Goal: Navigation & Orientation: Find specific page/section

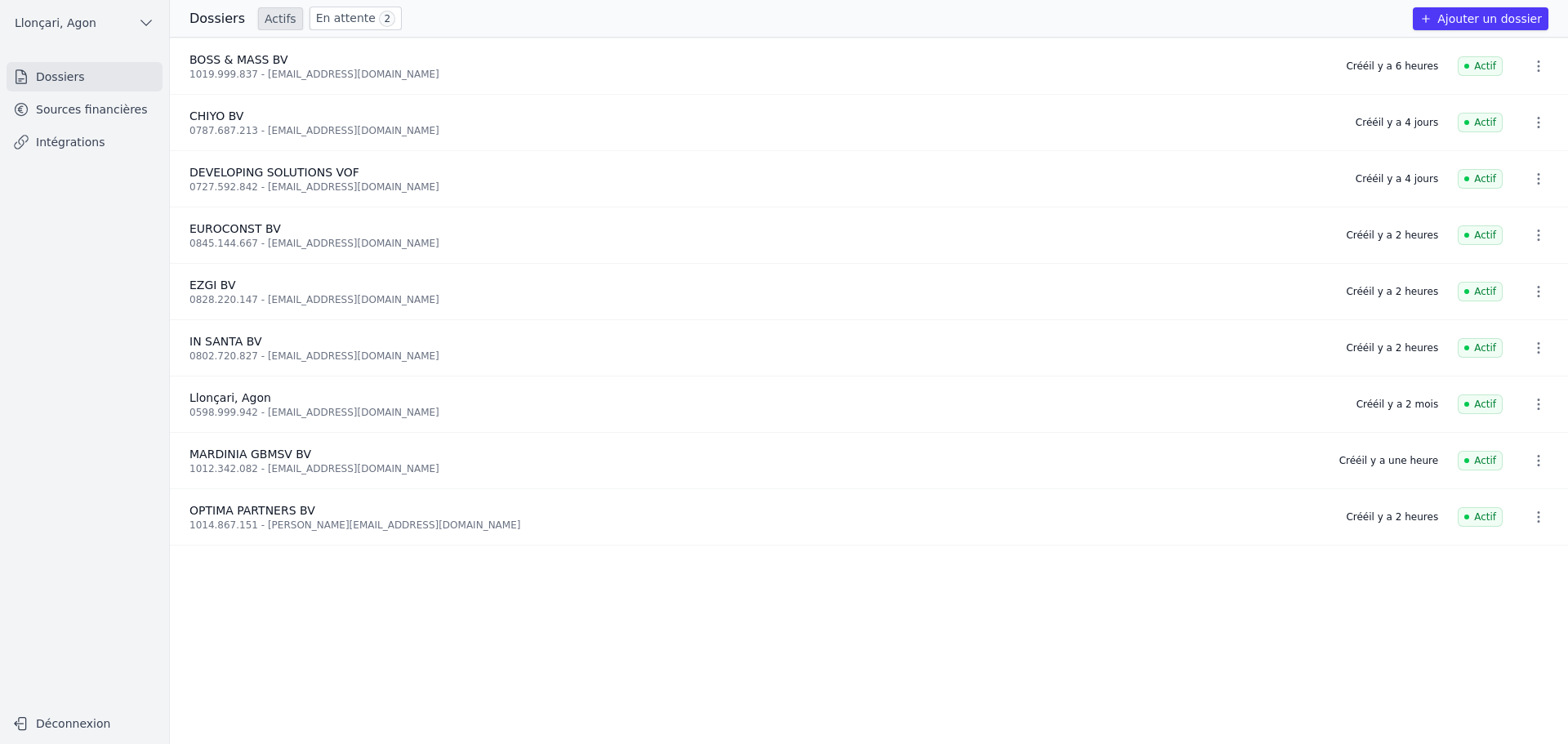
click at [72, 112] on link "Sources financières" at bounding box center [85, 109] width 156 height 29
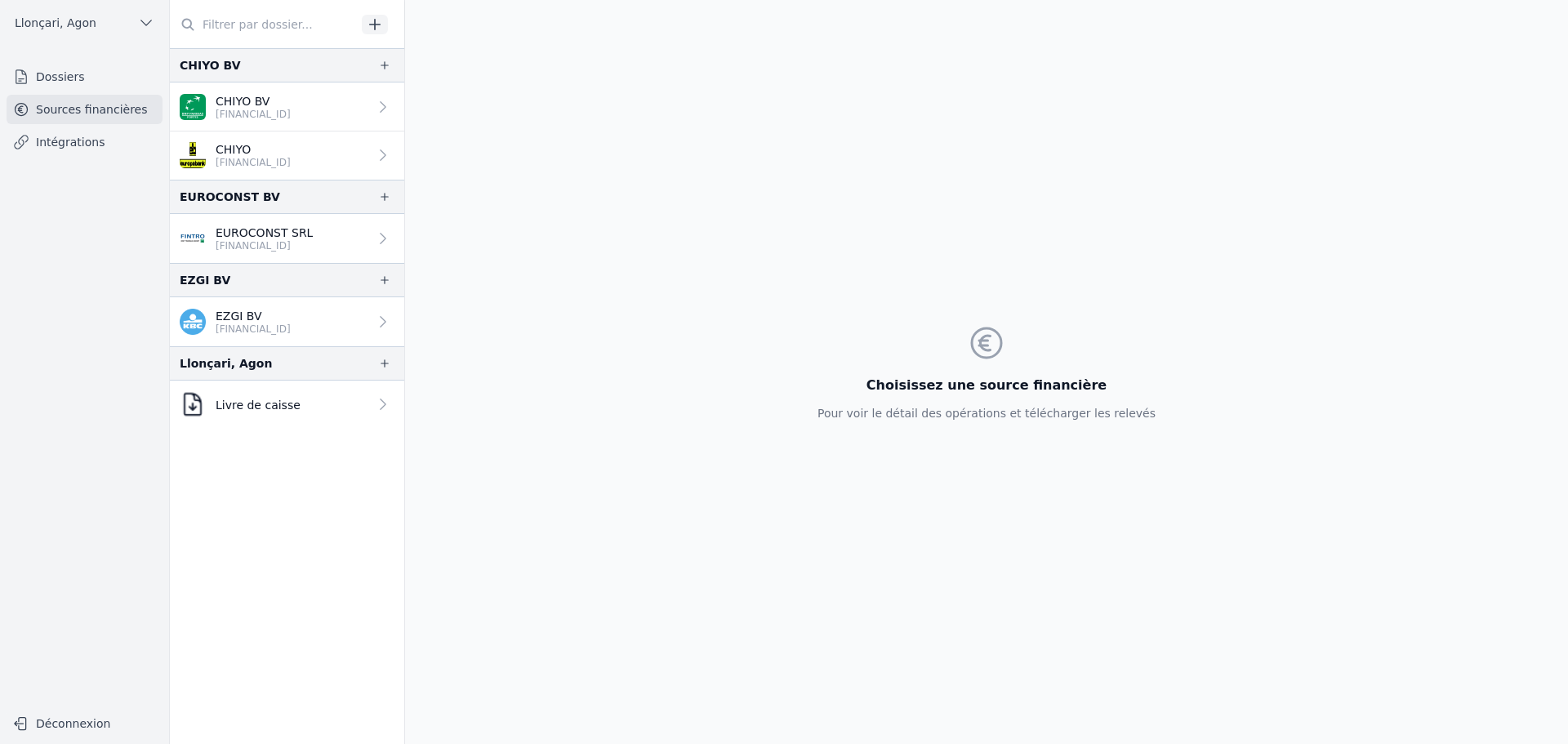
click at [312, 323] on link "EZGI BV [FINANCIAL_ID]" at bounding box center [286, 321] width 234 height 49
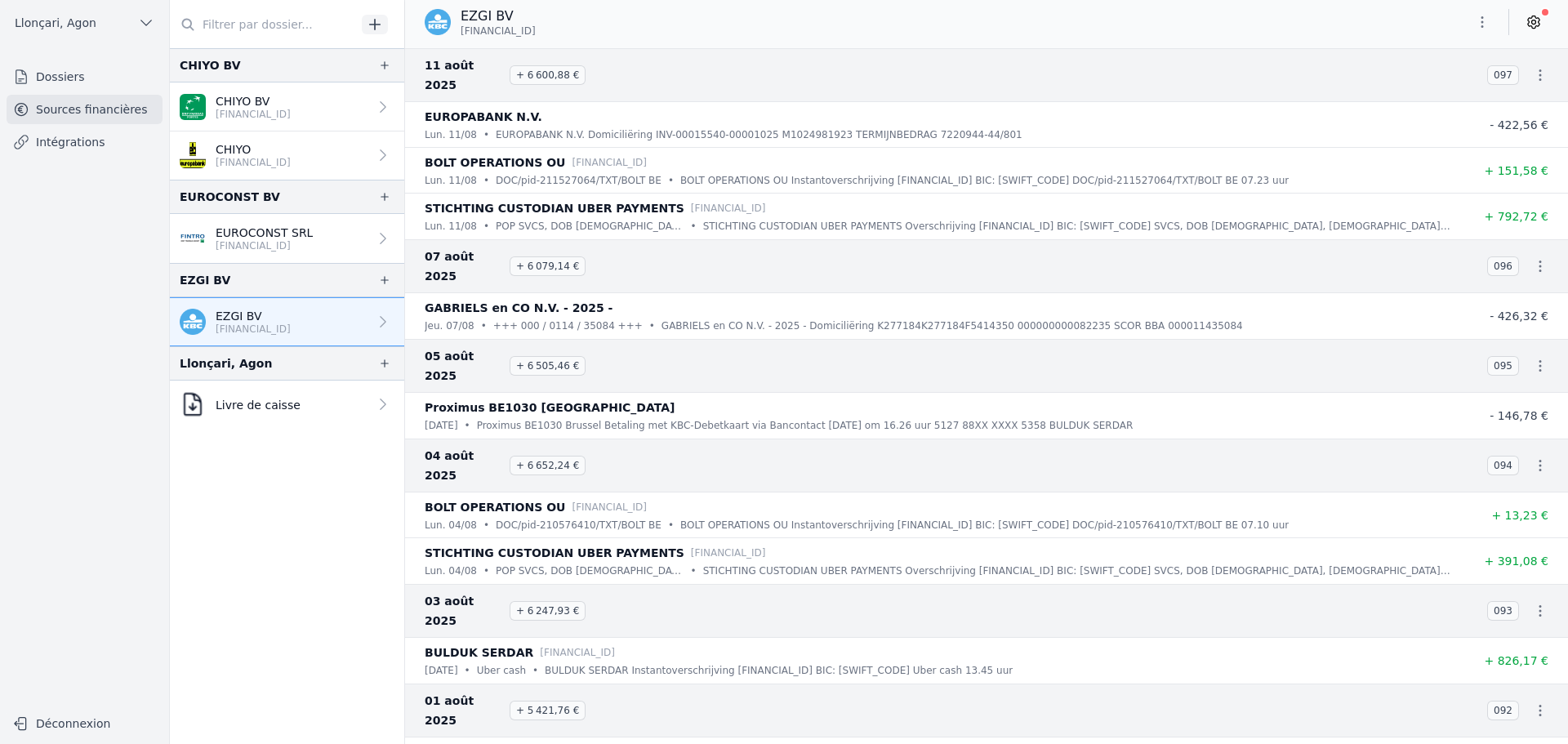
click at [101, 76] on link "Dossiers" at bounding box center [85, 76] width 156 height 29
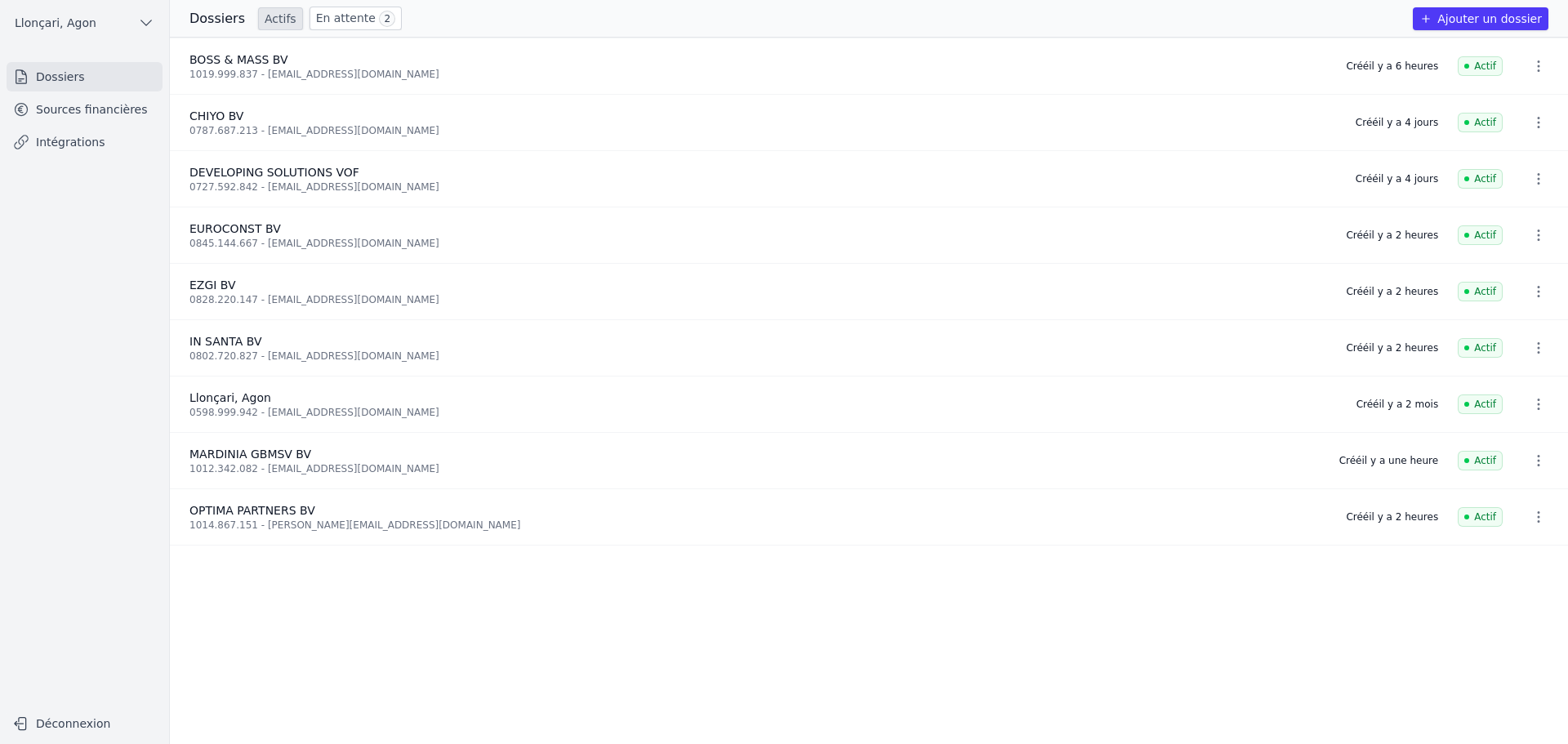
click at [55, 114] on link "Sources financières" at bounding box center [85, 109] width 156 height 29
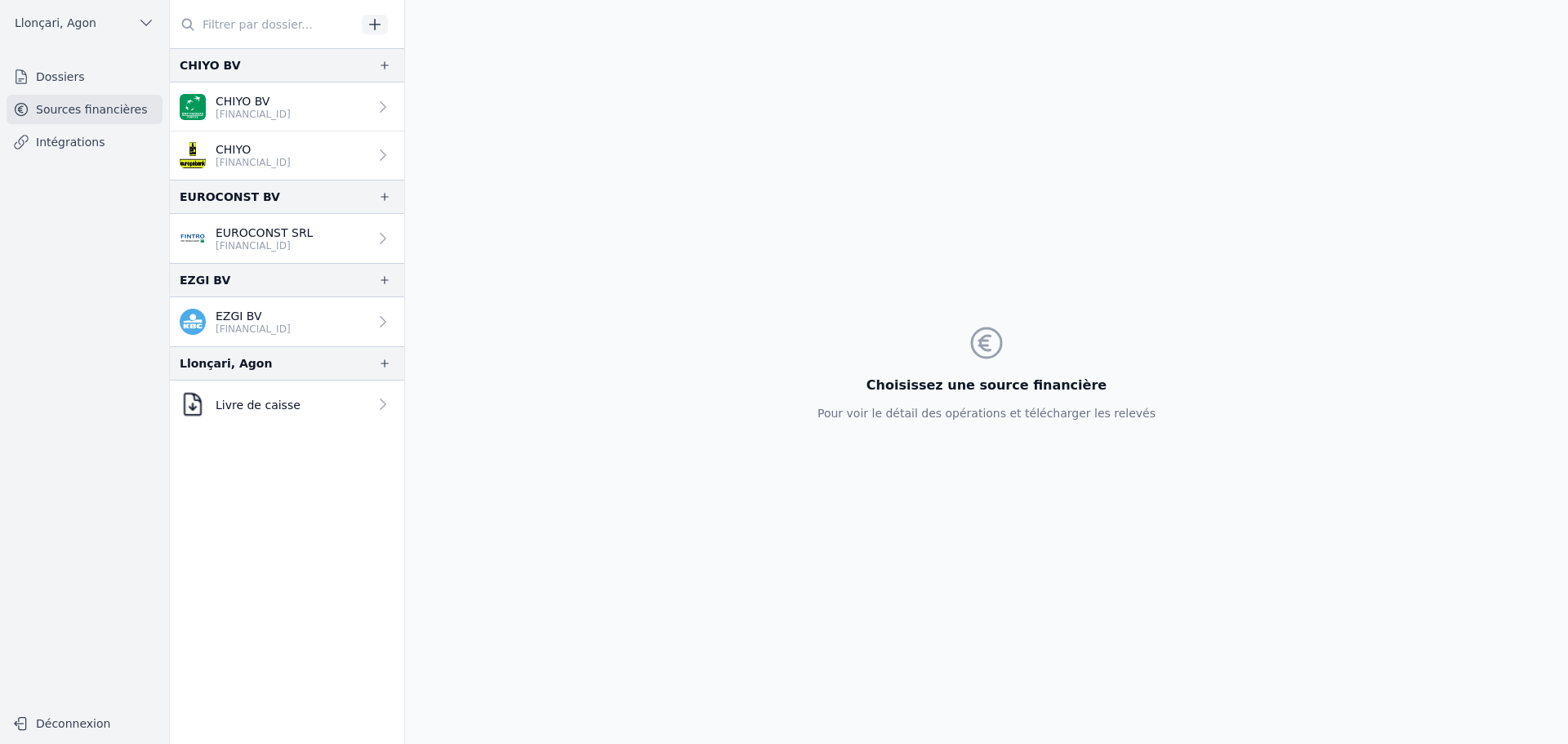
click at [269, 230] on p "EUROCONST SRL" at bounding box center [264, 232] width 97 height 16
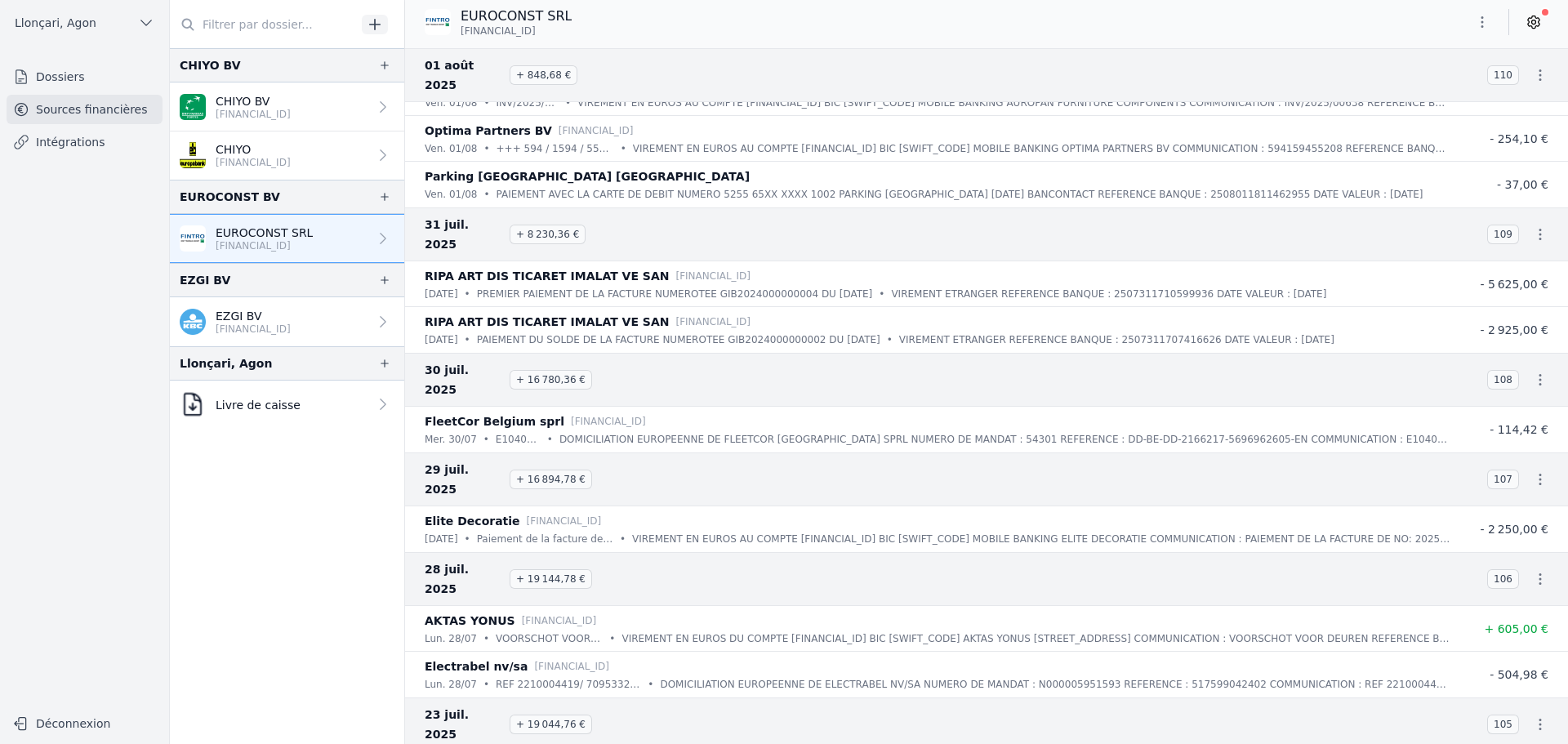
scroll to position [816, 0]
